Goal: Transaction & Acquisition: Download file/media

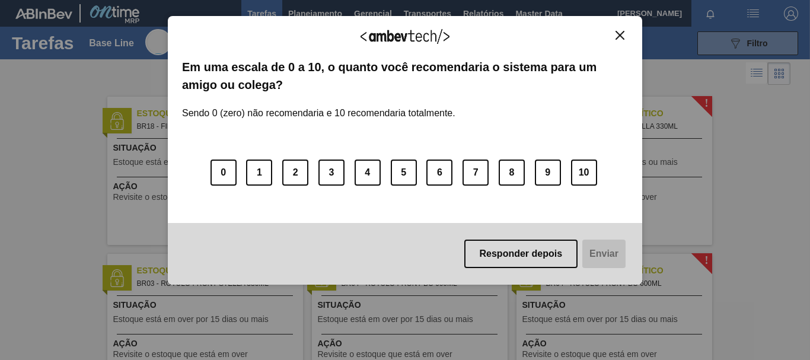
click at [620, 36] on img "Close" at bounding box center [620, 35] width 9 height 9
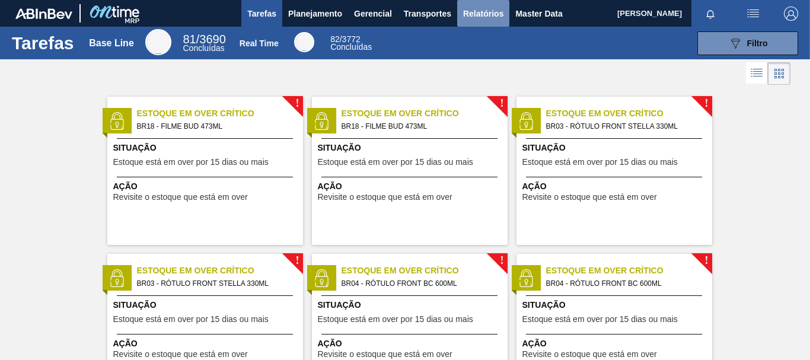
click at [470, 18] on span "Relatórios" at bounding box center [483, 14] width 40 height 14
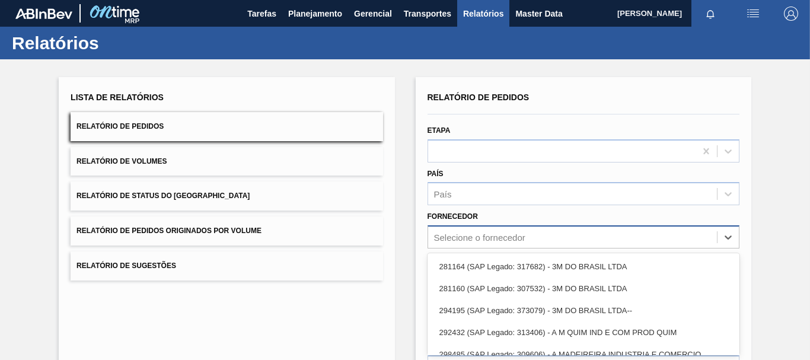
click at [484, 238] on div "option 281164 (SAP Legado: 317682) - 3M DO BRASIL LTDA focused, 1 of 101. 101 r…" at bounding box center [584, 236] width 312 height 23
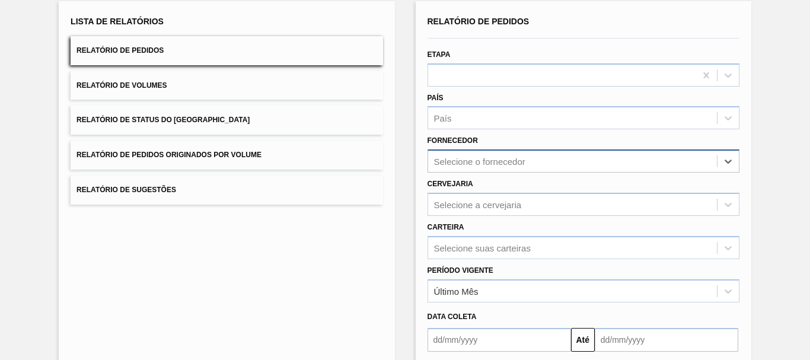
paste input "279631"
type input "279631"
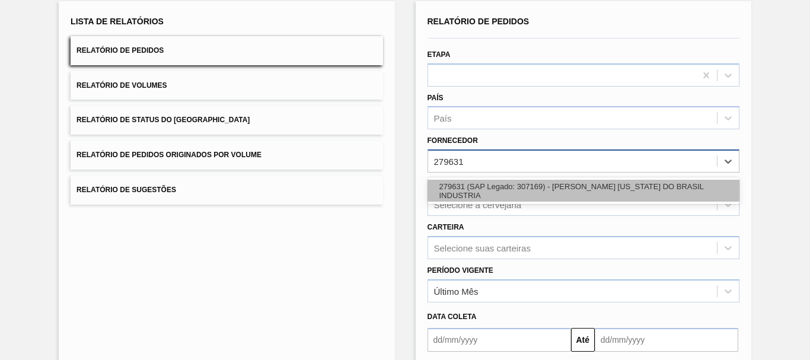
click at [463, 195] on div "279631 (SAP Legado: 307169) - [PERSON_NAME] [US_STATE] DO BRASIL INDUSTRIA" at bounding box center [584, 191] width 312 height 22
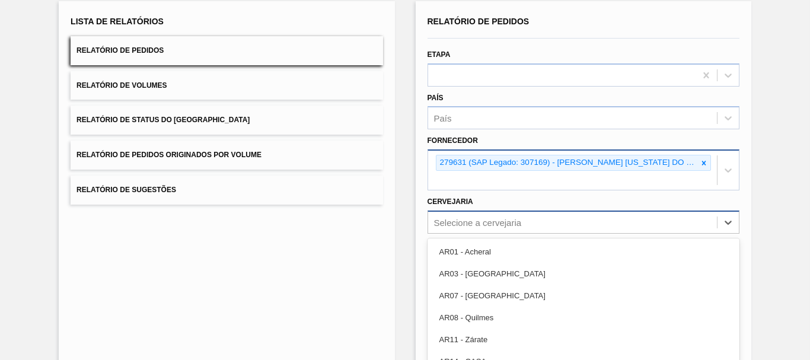
click at [470, 227] on div "option AR01 - Acheral focused, 1 of 92. 92 results available. Use Up and Down t…" at bounding box center [584, 222] width 312 height 23
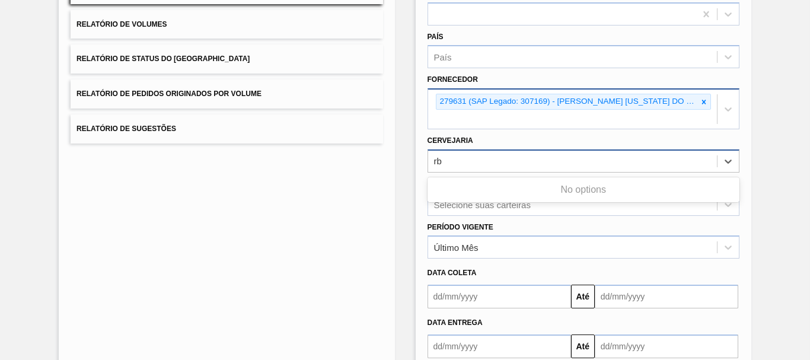
type input "r"
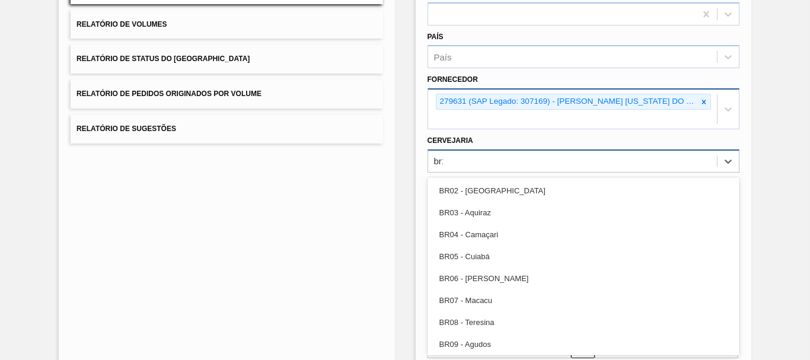
type input "br19"
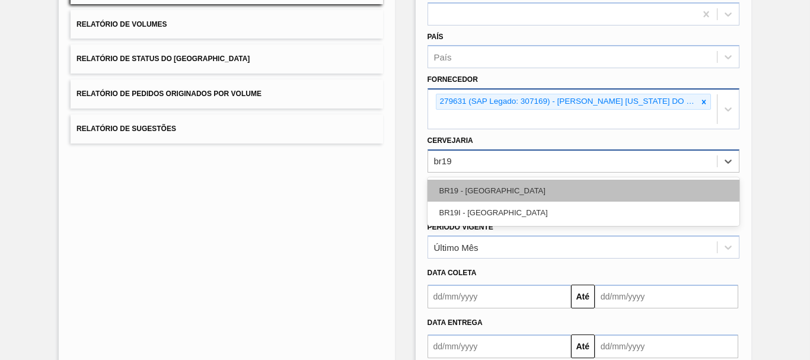
click at [492, 193] on div "BR19 - [GEOGRAPHIC_DATA]" at bounding box center [584, 191] width 312 height 22
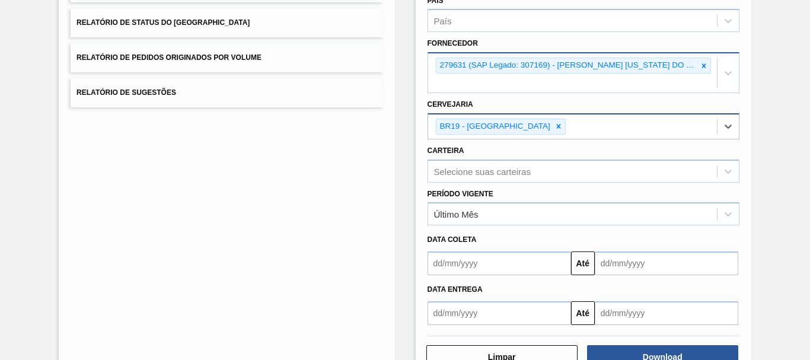
scroll to position [210, 0]
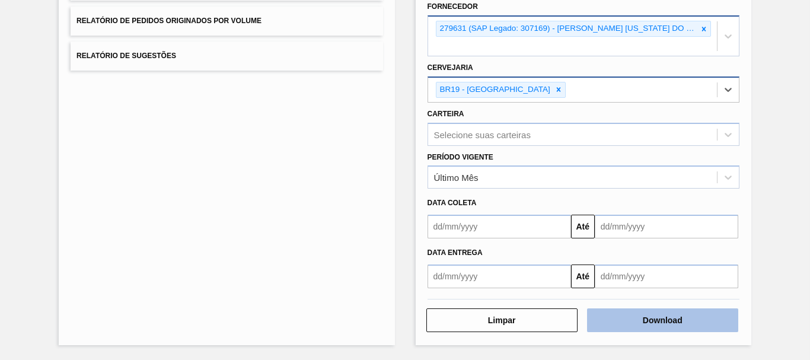
click at [680, 323] on button "Download" at bounding box center [662, 321] width 151 height 24
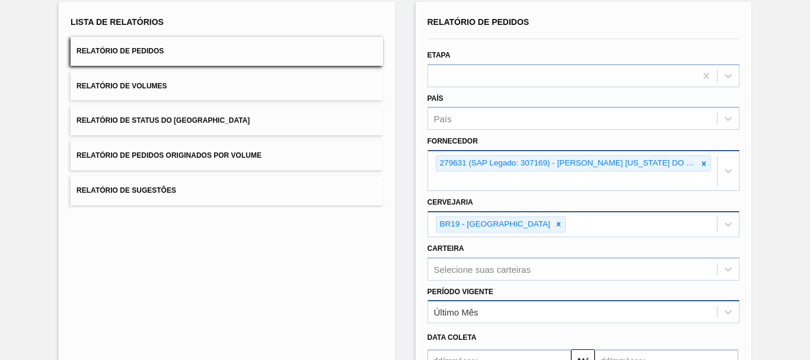
scroll to position [0, 0]
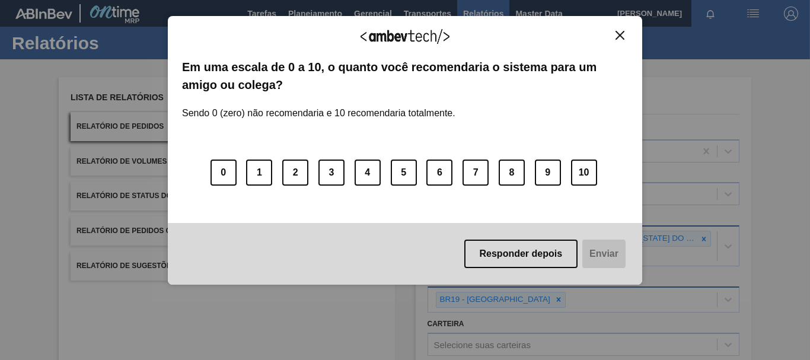
click at [620, 30] on button "Close" at bounding box center [620, 35] width 16 height 10
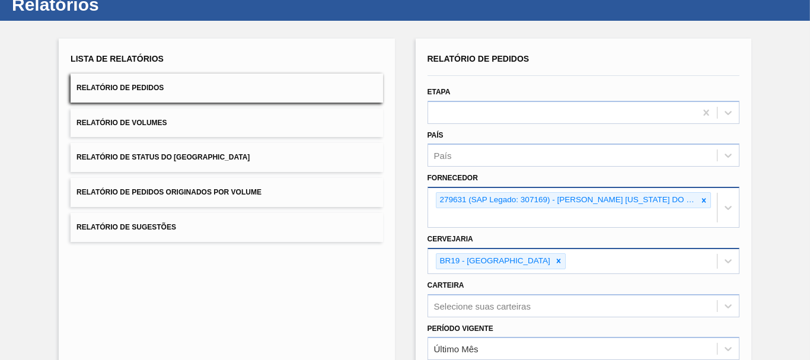
scroll to position [59, 0]
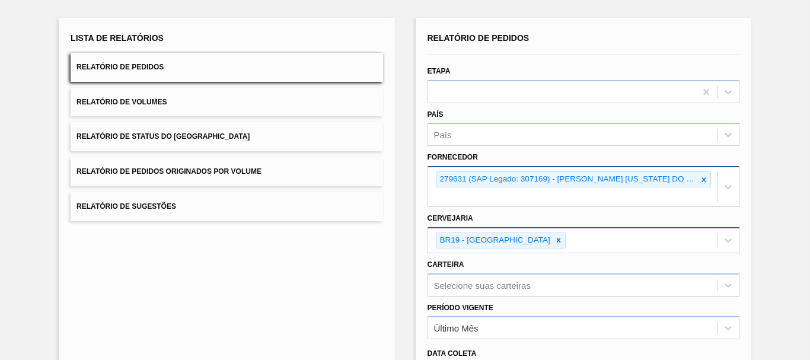
click at [405, 236] on div "Lista de Relatórios Relatório de Pedidos Relatório de Volumes Relatório de Stat…" at bounding box center [405, 255] width 810 height 511
click at [403, 176] on div "Lista de Relatórios Relatório de Pedidos Relatório de Volumes Relatório de Stat…" at bounding box center [405, 255] width 810 height 511
click at [403, 177] on div "Lista de Relatórios Relatório de Pedidos Relatório de Volumes Relatório de Stat…" at bounding box center [405, 255] width 810 height 511
